Goal: Entertainment & Leisure: Consume media (video, audio)

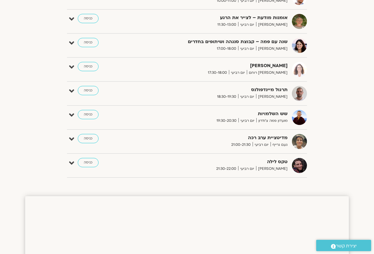
scroll to position [266, 0]
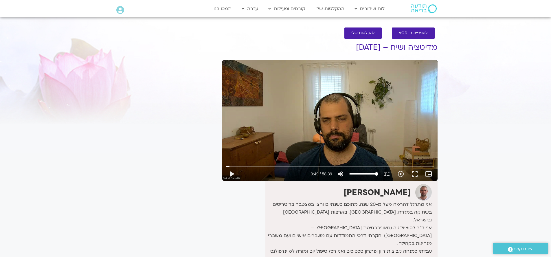
drag, startPoint x: 483, startPoint y: 71, endPoint x: 481, endPoint y: 47, distance: 24.1
click at [483, 68] on section "לספריית ה-VOD להקלטות שלי מדיטציה ושיח – 5.10.25 דקל קנטי אני מתרגל דהרמה מעל מ…" at bounding box center [275, 185] width 551 height 327
drag, startPoint x: 481, startPoint y: 47, endPoint x: 477, endPoint y: 39, distance: 8.3
click at [481, 45] on section "לספריית ה-VOD להקלטות שלי מדיטציה ושיח – 5.10.25 דקל קנטי אני מתרגל דהרמה מעל מ…" at bounding box center [275, 185] width 551 height 327
type input "49.370728834005"
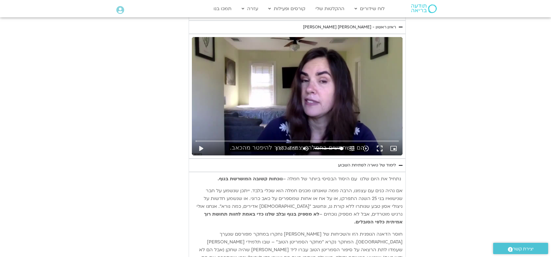
scroll to position [494, 0]
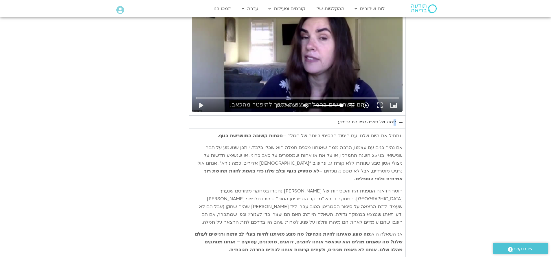
click at [403, 112] on section "יום ראשון - חמלה עצמית השבוע שלנו מתחיל מהבסיס, תרגול של חמלה עצמית – נוכחת וקש…" at bounding box center [275, 209] width 551 height 915
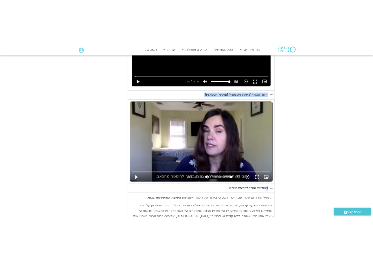
scroll to position [380, 0]
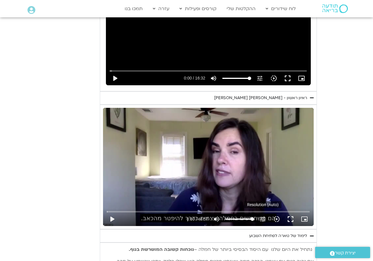
click at [265, 218] on icon "tune" at bounding box center [262, 219] width 7 height 7
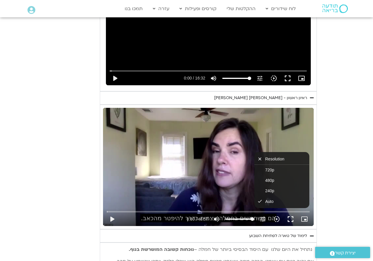
click at [265, 218] on icon "tune" at bounding box center [262, 219] width 7 height 7
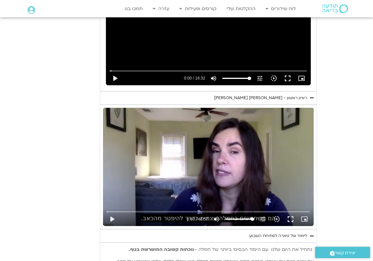
click at [174, 215] on div "Accordion. Open links with Enter or Space, close with Escape, and navigate with…" at bounding box center [152, 219] width 66 height 14
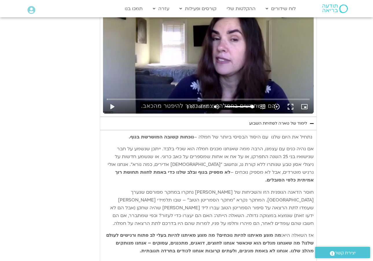
scroll to position [492, 0]
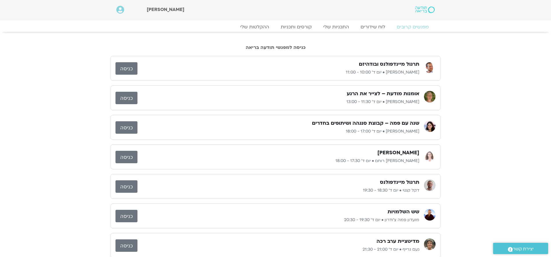
scroll to position [1, 0]
